Goal: Transaction & Acquisition: Subscribe to service/newsletter

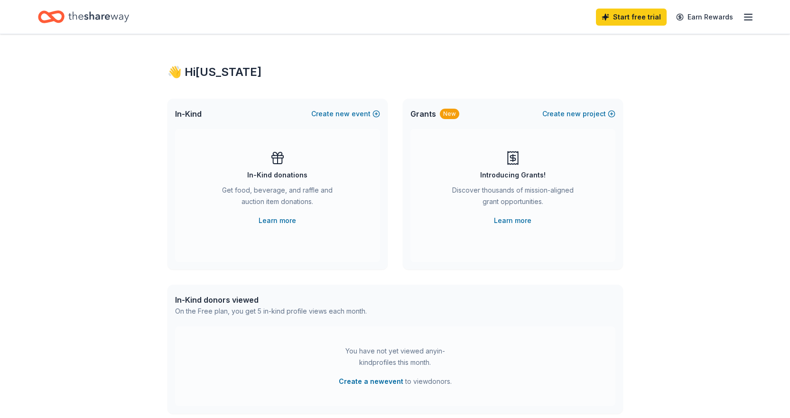
click at [85, 17] on icon "Home" at bounding box center [98, 16] width 61 height 19
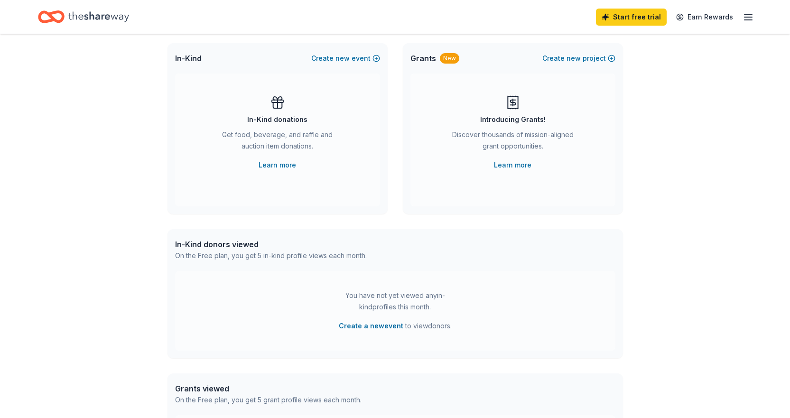
scroll to position [47, 0]
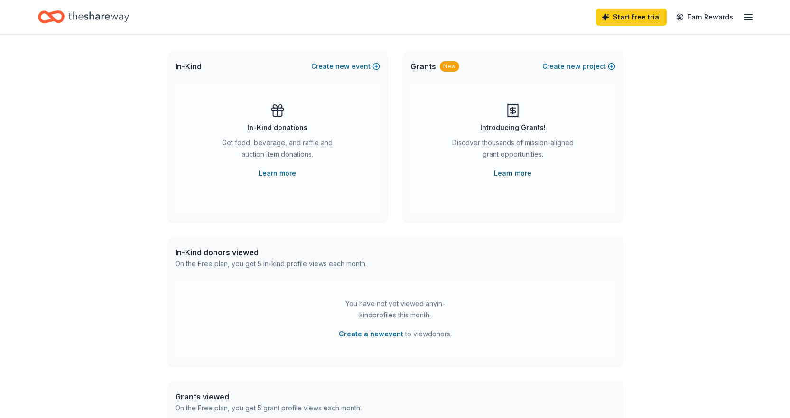
click at [523, 172] on link "Learn more" at bounding box center [513, 173] width 38 height 11
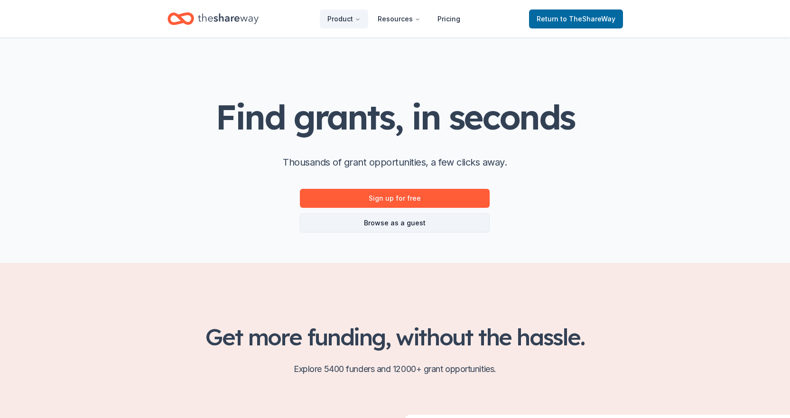
click at [437, 225] on link "Browse as a guest" at bounding box center [395, 223] width 190 height 19
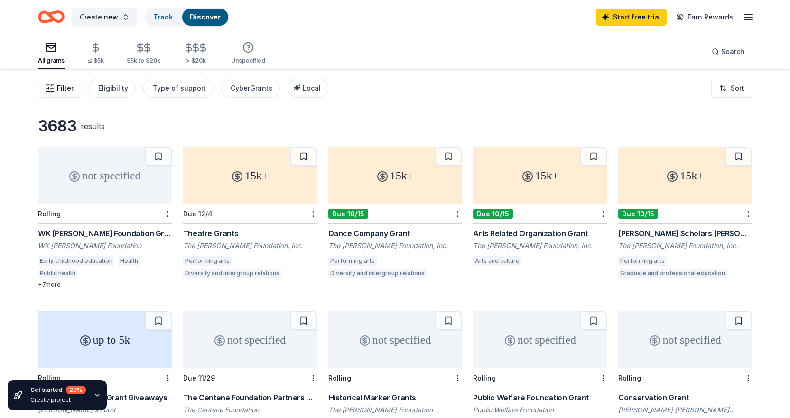
click at [70, 92] on span "Filter" at bounding box center [65, 88] width 17 height 11
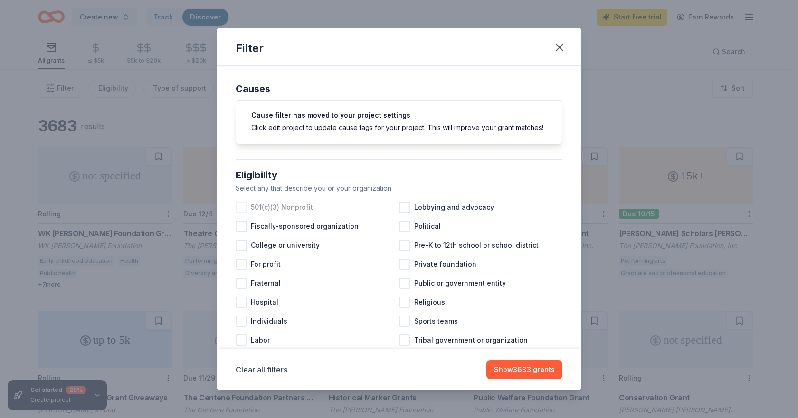
click at [239, 213] on div at bounding box center [240, 207] width 11 height 11
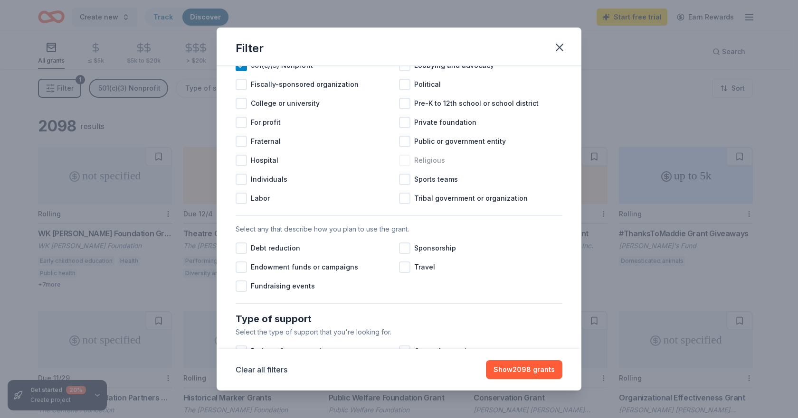
scroll to position [142, 0]
click at [241, 291] on div at bounding box center [240, 285] width 11 height 11
click at [240, 272] on div at bounding box center [240, 266] width 11 height 11
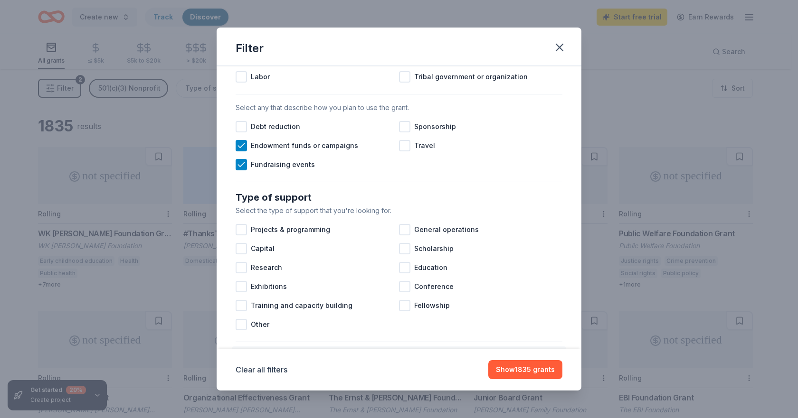
scroll to position [285, 0]
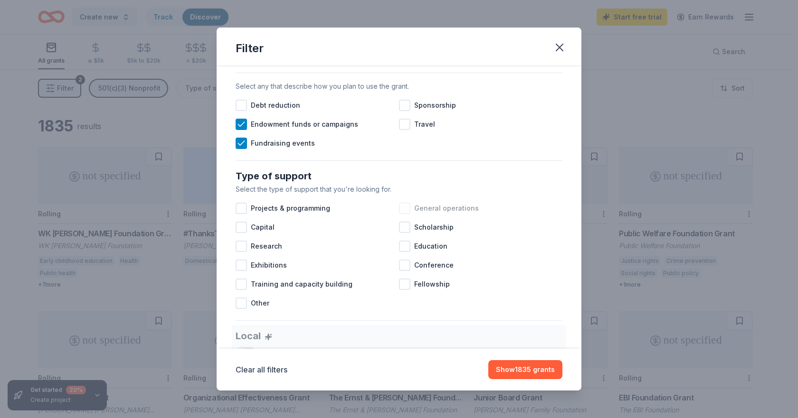
click at [399, 214] on div at bounding box center [404, 208] width 11 height 11
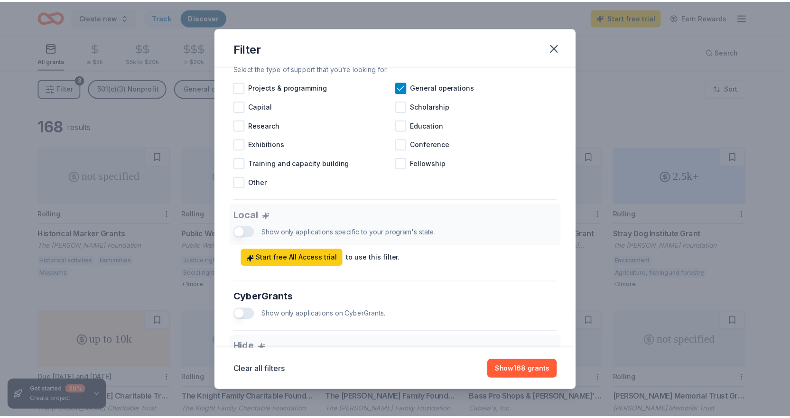
scroll to position [427, 0]
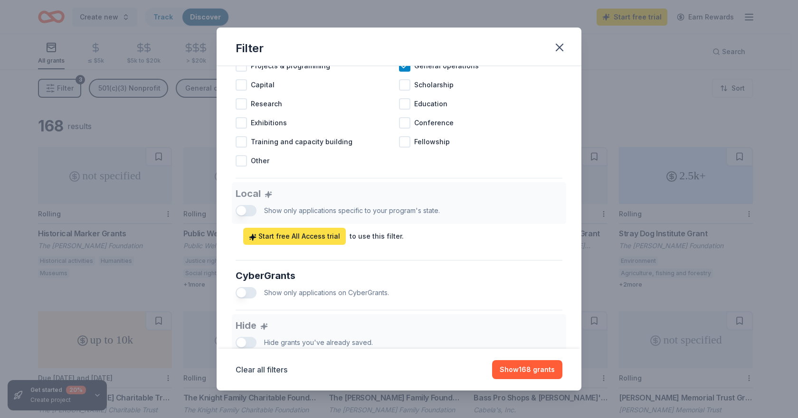
click at [334, 245] on link "Start free All Access trial" at bounding box center [294, 236] width 103 height 17
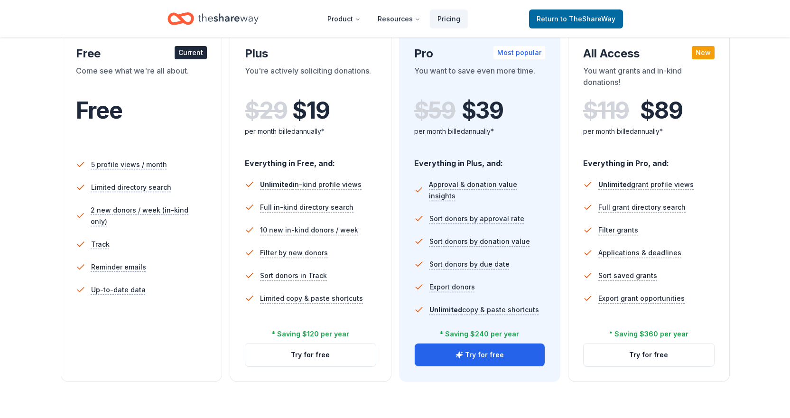
scroll to position [190, 0]
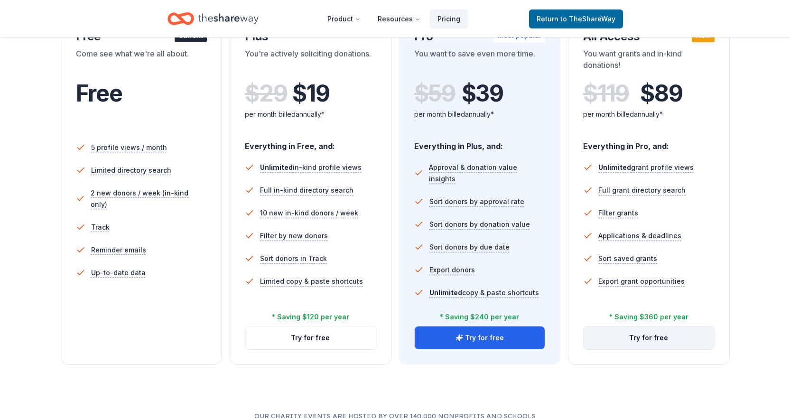
click at [636, 339] on button "Try for free" at bounding box center [649, 338] width 131 height 23
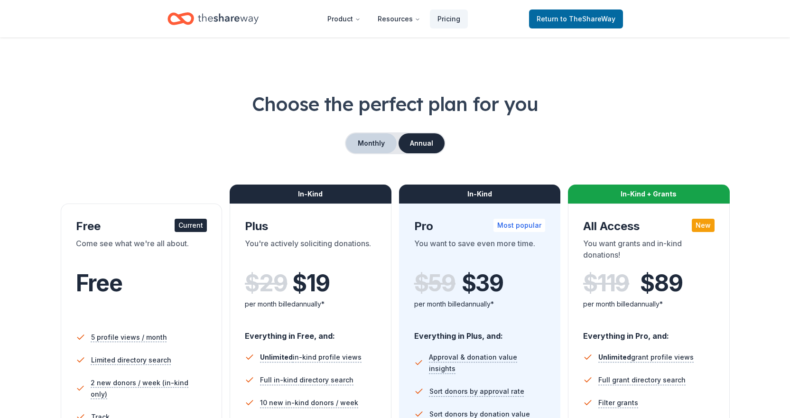
drag, startPoint x: 376, startPoint y: 139, endPoint x: 388, endPoint y: 137, distance: 12.1
click at [376, 139] on button "Monthly" at bounding box center [371, 143] width 51 height 20
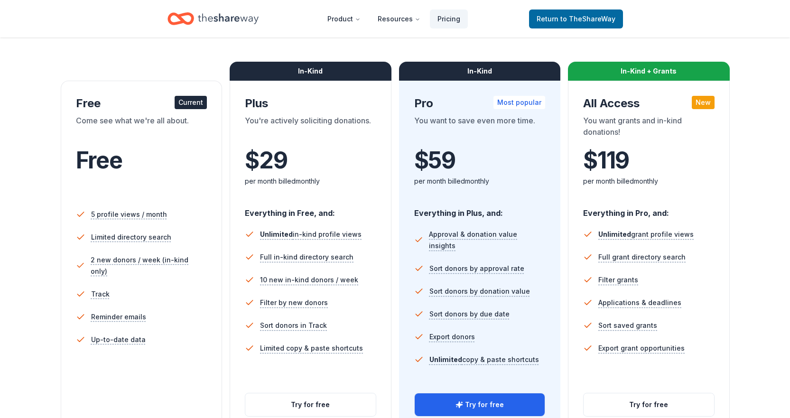
scroll to position [142, 0]
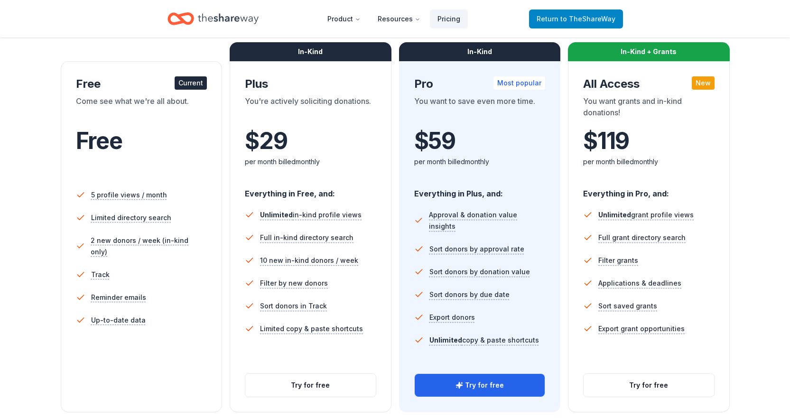
click at [609, 18] on span "to TheShareWay" at bounding box center [588, 19] width 55 height 8
